Goal: Task Accomplishment & Management: Use online tool/utility

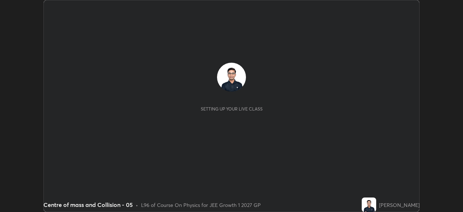
scroll to position [212, 463]
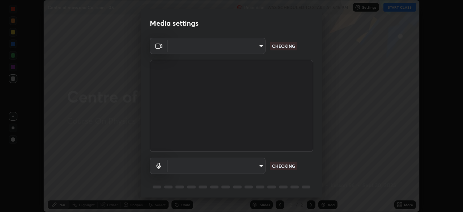
type input "1a0cd2fa9eaecc5464ce661d2c376d4f68bb2a1a8db1c3726163fcb70f995fb6"
click at [184, 165] on body "Erase all Centre of mass and Collision - 05 Recording WAS SCHEDULED TO START AT…" at bounding box center [231, 106] width 463 height 212
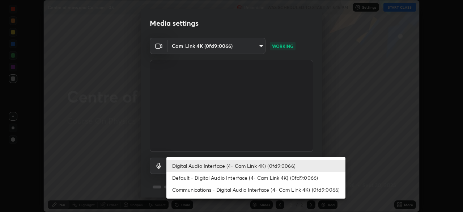
click at [177, 177] on li "Default - Digital Audio Interface (4- Cam Link 4K) (0fd9:0066)" at bounding box center [255, 177] width 179 height 12
type input "default"
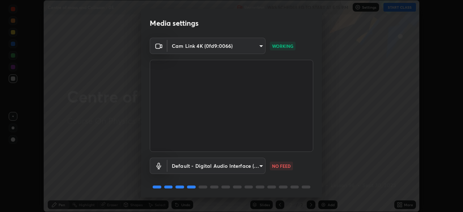
scroll to position [26, 0]
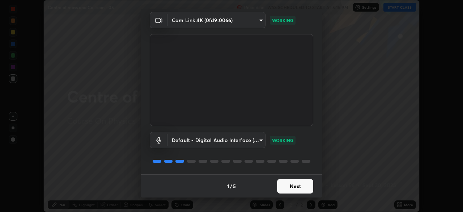
click at [287, 186] on button "Next" at bounding box center [295, 186] width 36 height 14
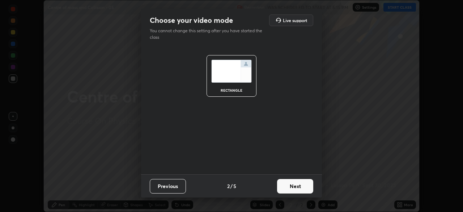
scroll to position [0, 0]
click at [292, 187] on button "Next" at bounding box center [295, 186] width 36 height 14
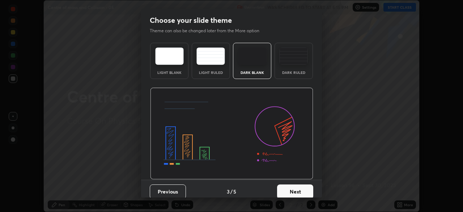
click at [297, 186] on button "Next" at bounding box center [295, 191] width 36 height 14
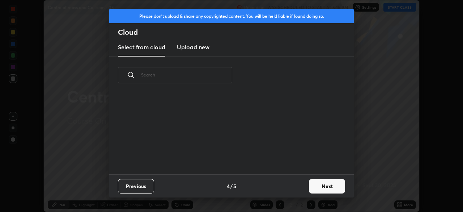
click at [319, 183] on button "Next" at bounding box center [327, 186] width 36 height 14
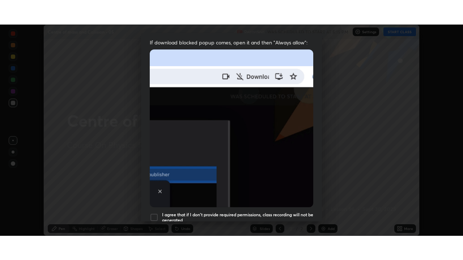
scroll to position [173, 0]
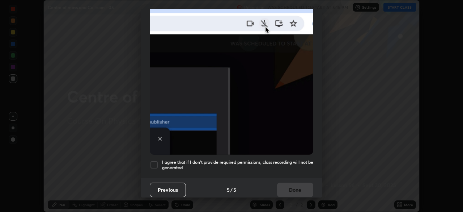
click at [252, 164] on h5 "I agree that if I don't provide required permissions, class recording will not …" at bounding box center [237, 164] width 151 height 11
click at [292, 189] on button "Done" at bounding box center [295, 189] width 36 height 14
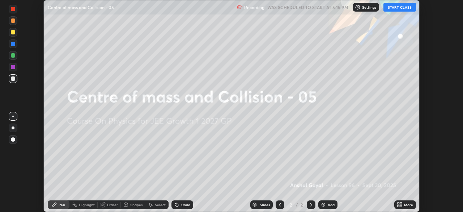
click at [404, 205] on div "More" at bounding box center [405, 204] width 22 height 9
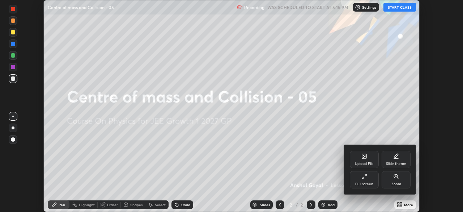
click at [373, 182] on div "Full screen" at bounding box center [364, 179] width 29 height 17
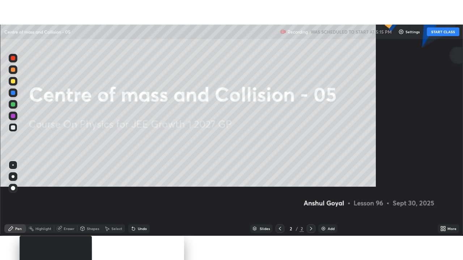
scroll to position [260, 463]
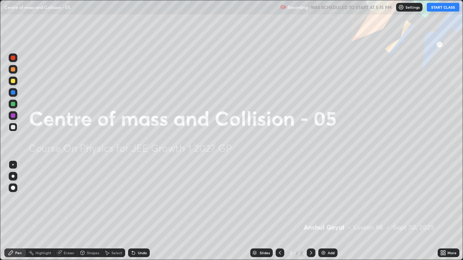
click at [436, 7] on button "START CLASS" at bounding box center [443, 7] width 33 height 9
click at [325, 211] on img at bounding box center [323, 253] width 6 height 6
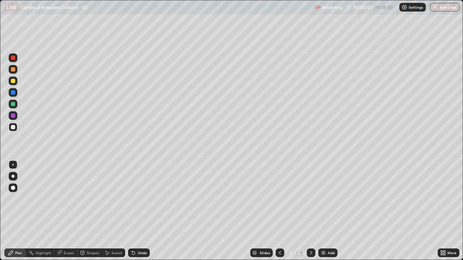
click at [67, 211] on div "Eraser" at bounding box center [69, 253] width 11 height 4
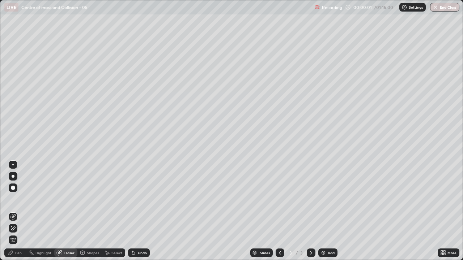
click at [12, 211] on icon at bounding box center [13, 229] width 6 height 6
click at [12, 211] on icon at bounding box center [11, 253] width 4 height 4
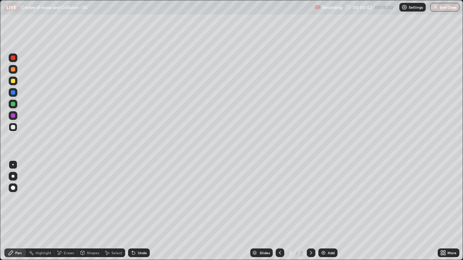
click at [13, 176] on div at bounding box center [13, 176] width 3 height 3
click at [13, 81] on div at bounding box center [13, 81] width 4 height 4
click at [14, 71] on div at bounding box center [13, 69] width 9 height 9
click at [323, 211] on img at bounding box center [323, 253] width 6 height 6
click at [13, 131] on div at bounding box center [13, 127] width 9 height 9
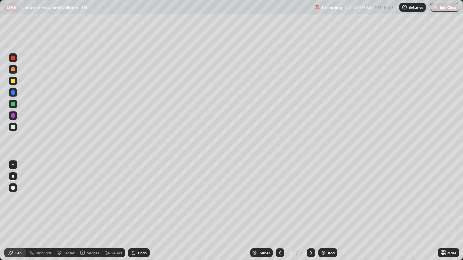
click at [324, 211] on img at bounding box center [323, 253] width 6 height 6
click at [328, 211] on div "Add" at bounding box center [331, 253] width 7 height 4
click at [16, 82] on div at bounding box center [13, 81] width 9 height 9
click at [15, 128] on div at bounding box center [13, 127] width 4 height 4
click at [12, 116] on div at bounding box center [13, 116] width 4 height 4
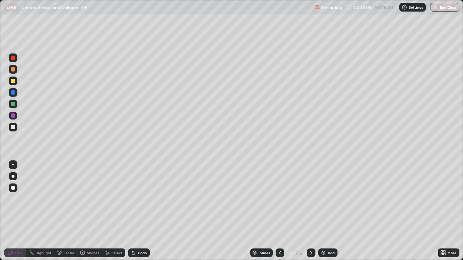
click at [12, 71] on div at bounding box center [13, 69] width 4 height 4
click at [12, 107] on div at bounding box center [13, 104] width 9 height 9
click at [278, 211] on icon at bounding box center [280, 253] width 6 height 6
click at [279, 211] on icon at bounding box center [280, 253] width 6 height 6
click at [307, 211] on div at bounding box center [311, 253] width 9 height 9
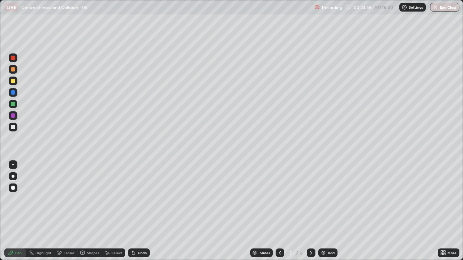
click at [63, 211] on div "Eraser" at bounding box center [65, 253] width 23 height 9
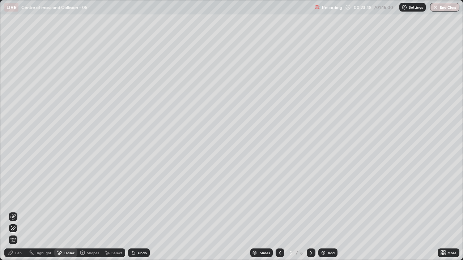
click at [16, 211] on div "Pen" at bounding box center [18, 253] width 7 height 4
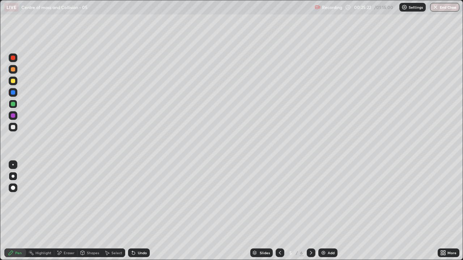
click at [314, 211] on div at bounding box center [311, 253] width 9 height 9
click at [326, 211] on div "Add" at bounding box center [327, 253] width 19 height 9
click at [16, 128] on div at bounding box center [13, 127] width 9 height 9
click at [90, 211] on div "Shapes" at bounding box center [93, 253] width 12 height 4
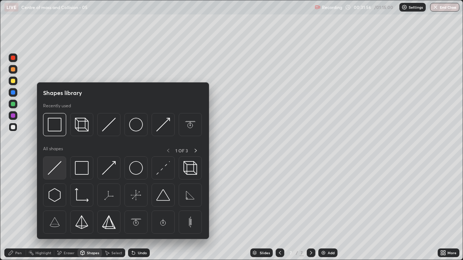
click at [63, 167] on div at bounding box center [54, 168] width 23 height 23
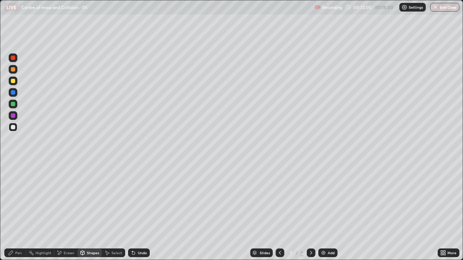
click at [96, 211] on div "Shapes" at bounding box center [93, 253] width 12 height 4
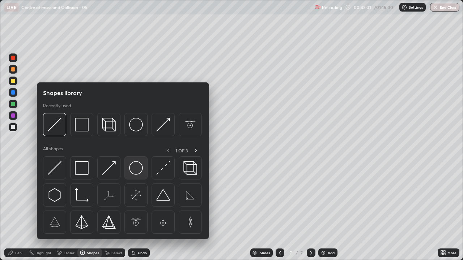
click at [139, 169] on img at bounding box center [136, 168] width 14 height 14
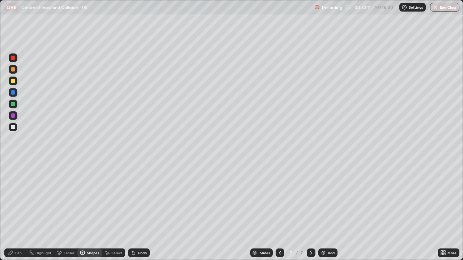
click at [21, 211] on div "Pen" at bounding box center [18, 253] width 7 height 4
click at [325, 211] on img at bounding box center [323, 253] width 6 height 6
click at [276, 211] on div at bounding box center [280, 253] width 9 height 9
click at [309, 211] on icon at bounding box center [311, 253] width 6 height 6
click at [279, 211] on icon at bounding box center [280, 253] width 6 height 6
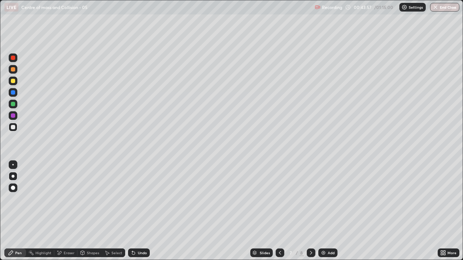
click at [308, 211] on icon at bounding box center [311, 253] width 6 height 6
click at [281, 211] on icon at bounding box center [280, 253] width 6 height 6
click at [308, 211] on icon at bounding box center [311, 253] width 6 height 6
click at [321, 211] on img at bounding box center [323, 253] width 6 height 6
click at [84, 211] on icon at bounding box center [83, 253] width 6 height 6
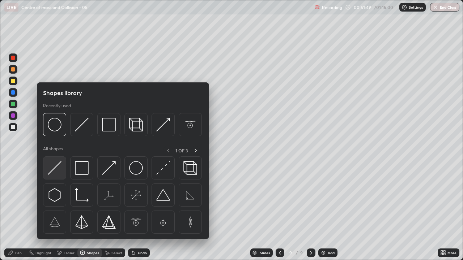
click at [56, 169] on img at bounding box center [55, 168] width 14 height 14
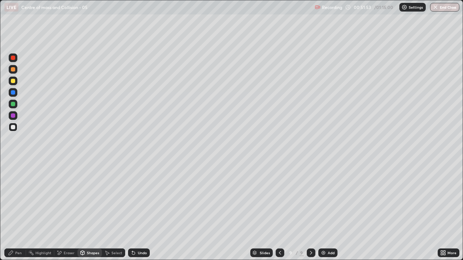
click at [92, 211] on div "Shapes" at bounding box center [93, 253] width 12 height 4
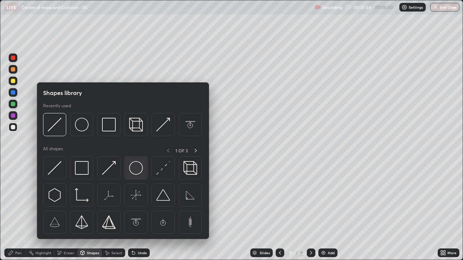
click at [133, 167] on img at bounding box center [136, 168] width 14 height 14
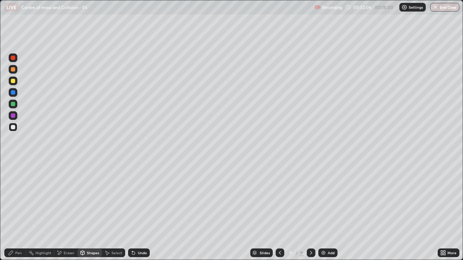
click at [17, 211] on div "Pen" at bounding box center [18, 253] width 7 height 4
click at [16, 83] on div at bounding box center [13, 81] width 9 height 9
click at [143, 211] on div "Undo" at bounding box center [142, 253] width 9 height 4
click at [9, 82] on div at bounding box center [13, 81] width 9 height 9
click at [11, 73] on div at bounding box center [13, 69] width 9 height 9
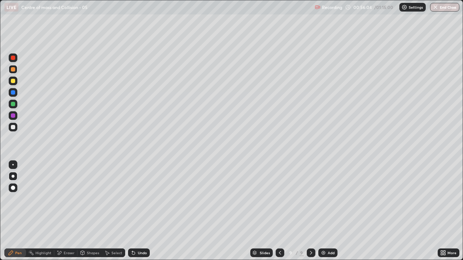
click at [12, 127] on div at bounding box center [13, 127] width 4 height 4
click at [324, 211] on img at bounding box center [323, 253] width 6 height 6
click at [280, 211] on icon at bounding box center [280, 253] width 6 height 6
click at [310, 211] on icon at bounding box center [311, 253] width 6 height 6
click at [277, 211] on div at bounding box center [279, 253] width 9 height 14
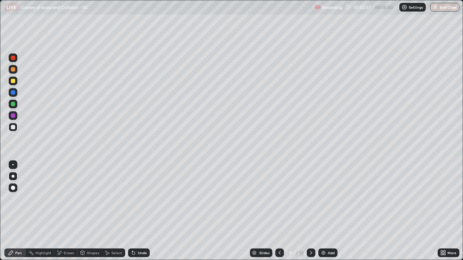
click at [310, 211] on icon at bounding box center [311, 253] width 6 height 6
click at [14, 104] on div at bounding box center [13, 104] width 4 height 4
click at [279, 211] on icon at bounding box center [280, 253] width 6 height 6
click at [280, 211] on div at bounding box center [279, 253] width 9 height 9
click at [310, 211] on icon at bounding box center [311, 253] width 6 height 6
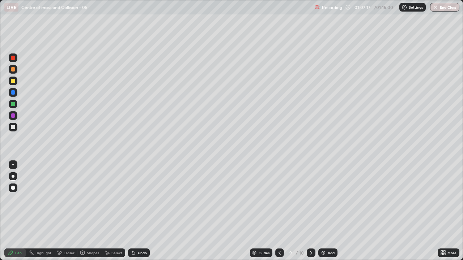
click at [310, 211] on icon at bounding box center [311, 253] width 6 height 6
click at [279, 211] on icon at bounding box center [280, 253] width 6 height 6
click at [446, 8] on button "End Class" at bounding box center [445, 7] width 29 height 9
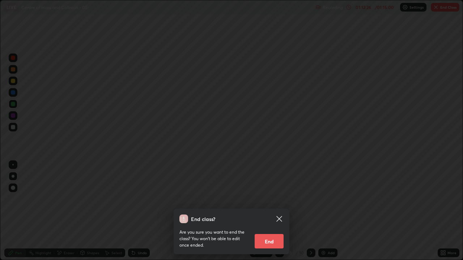
click at [268, 211] on button "End" at bounding box center [269, 241] width 29 height 14
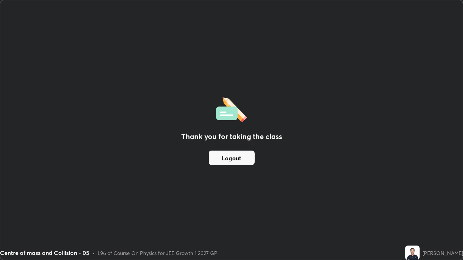
click at [234, 157] on button "Logout" at bounding box center [232, 158] width 46 height 14
